Goal: Navigation & Orientation: Find specific page/section

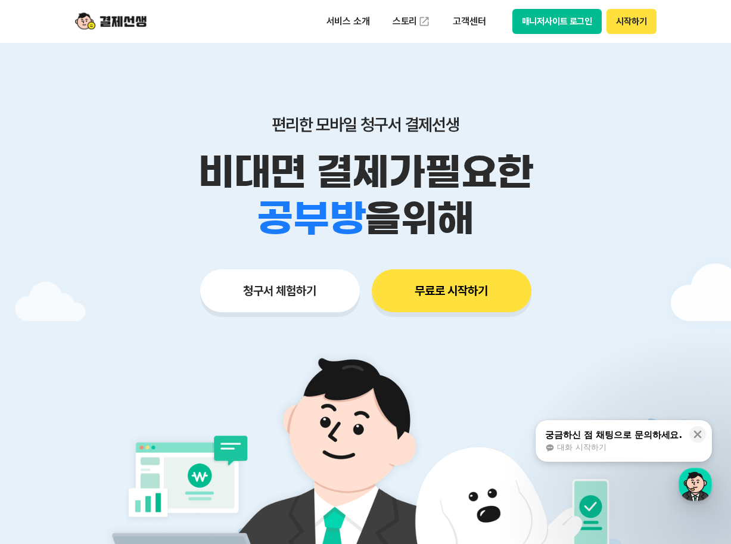
click at [560, 18] on button "매니저사이트 로그인" at bounding box center [557, 21] width 90 height 25
click at [419, 293] on button "무료로 시작하기" at bounding box center [452, 290] width 160 height 43
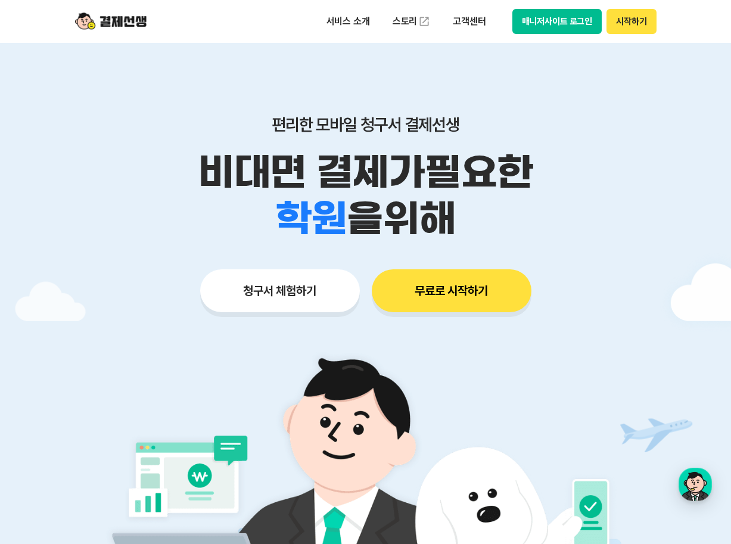
click at [138, 17] on img at bounding box center [110, 21] width 71 height 23
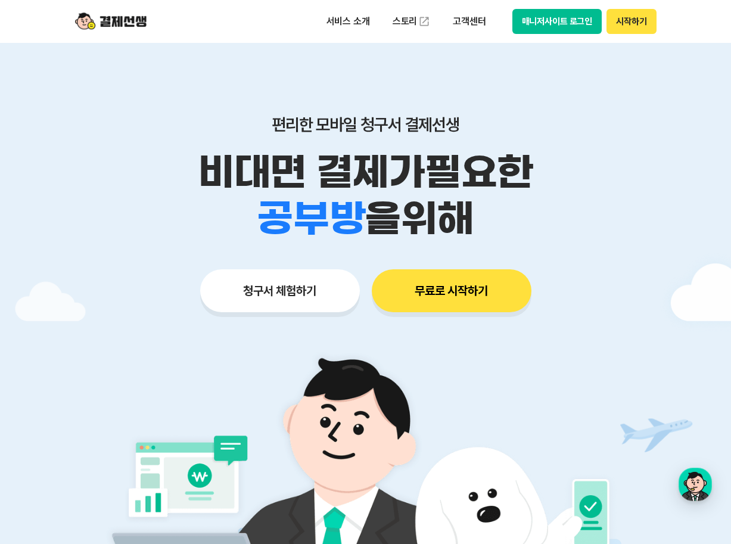
click at [298, 287] on button "청구서 체험하기" at bounding box center [280, 290] width 160 height 43
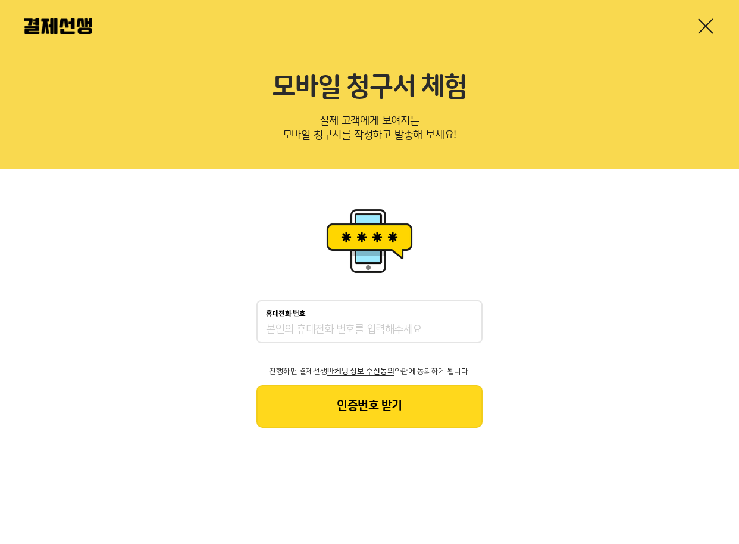
click at [710, 30] on link at bounding box center [706, 26] width 19 height 19
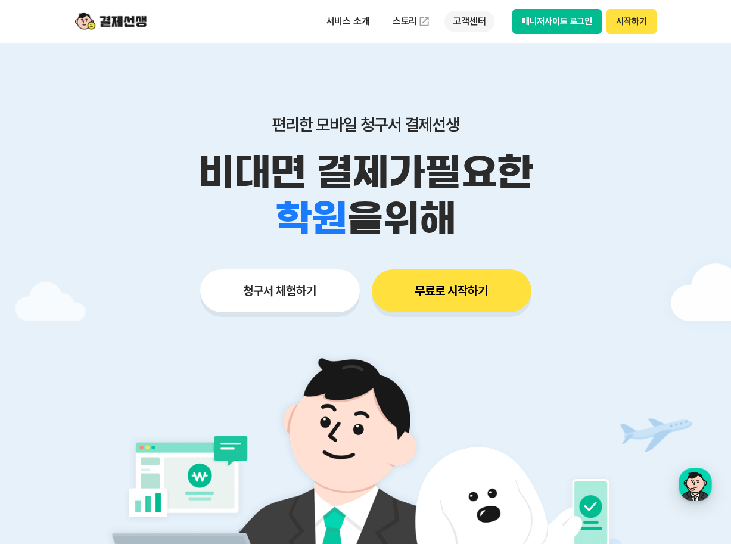
click at [453, 24] on p "고객센터" at bounding box center [468, 21] width 49 height 21
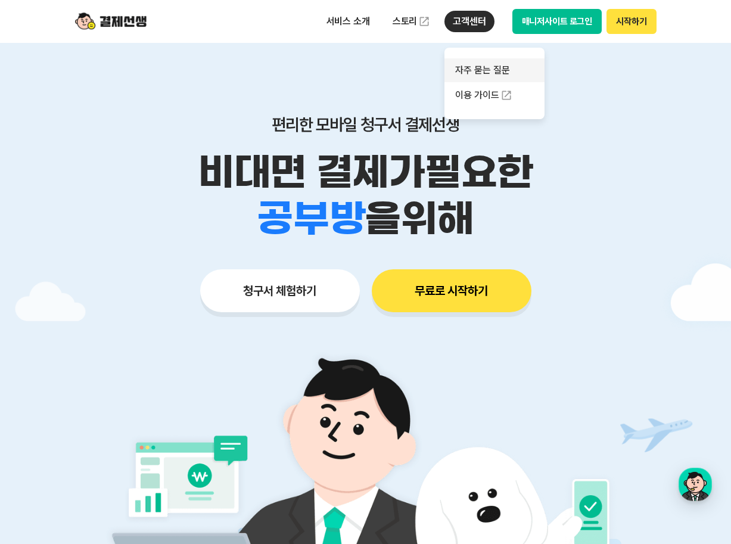
click at [473, 74] on link "자주 묻는 질문" at bounding box center [494, 70] width 100 height 24
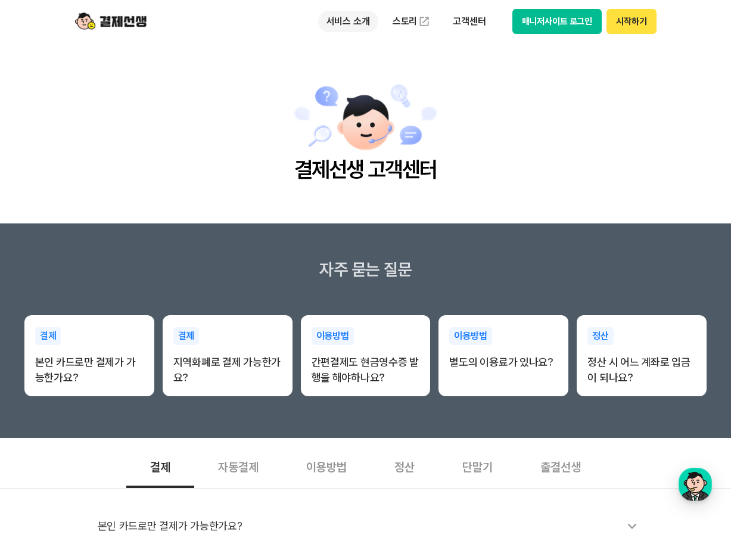
click at [346, 11] on p "서비스 소개" at bounding box center [348, 21] width 60 height 21
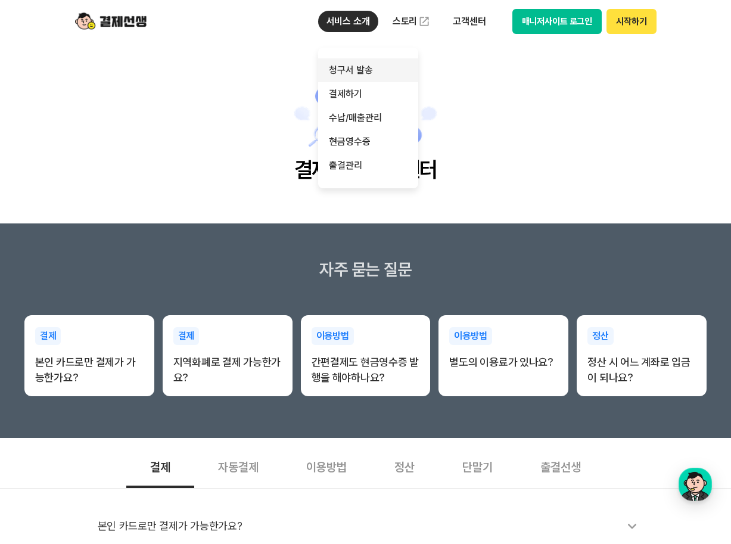
click at [357, 75] on link "청구서 발송" at bounding box center [368, 70] width 100 height 24
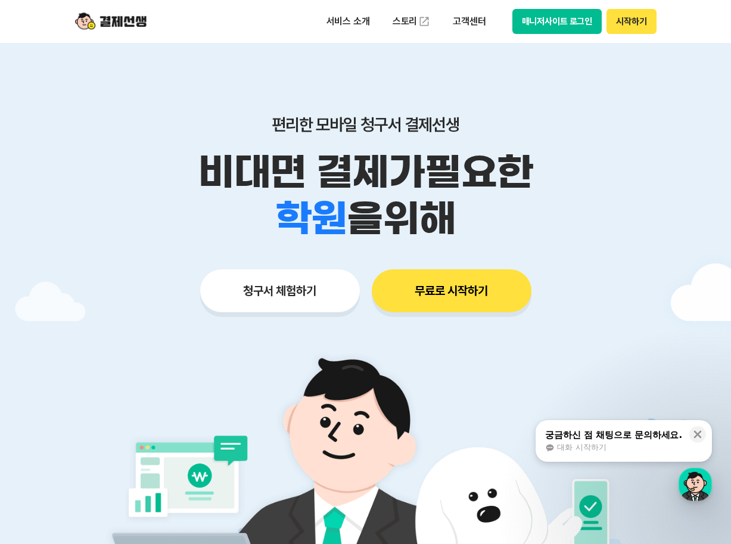
click at [576, 25] on button "매니저사이트 로그인" at bounding box center [557, 21] width 90 height 25
